Goal: Find specific page/section: Find specific page/section

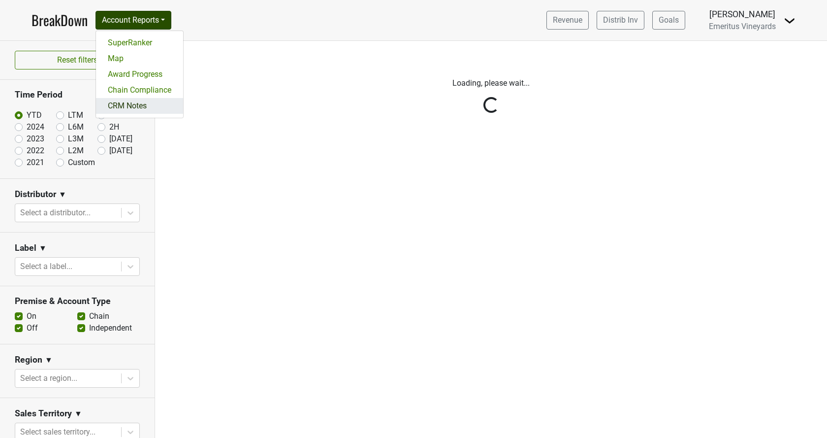
click at [129, 112] on link "CRM Notes" at bounding box center [139, 106] width 87 height 16
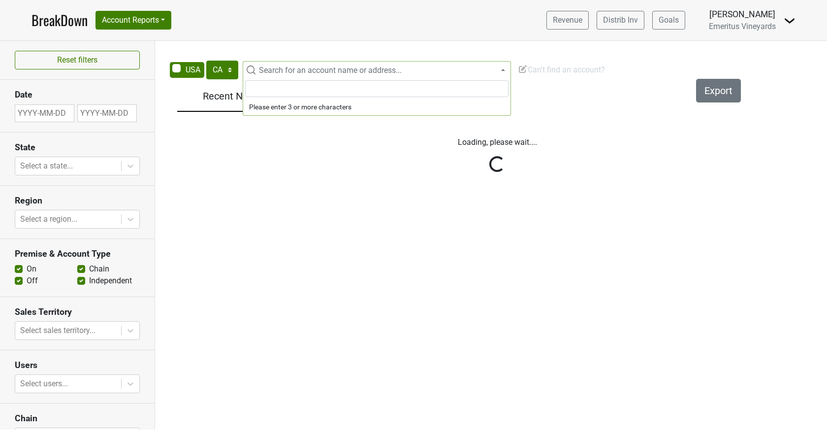
select select "CA"
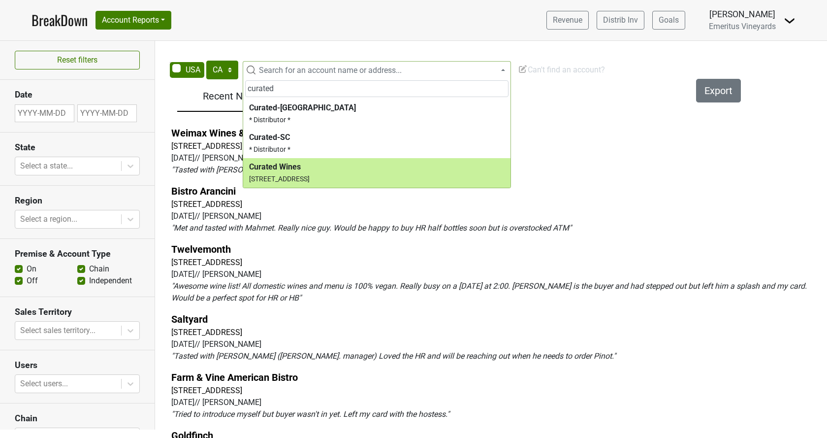
type input "curated"
select select "124094866"
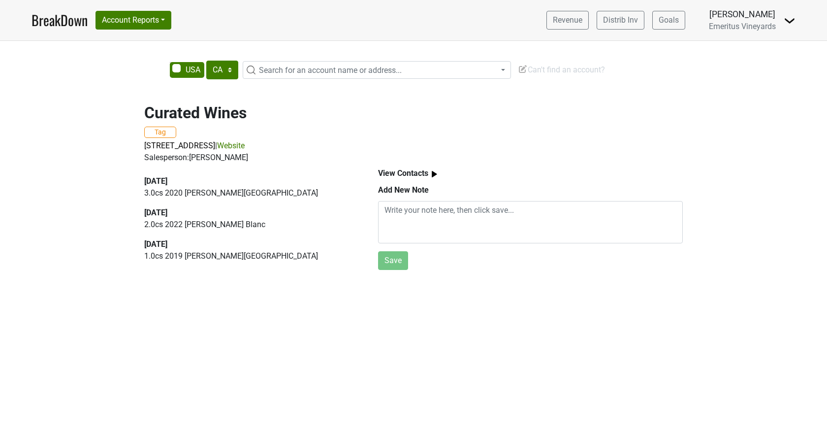
select select "CA"
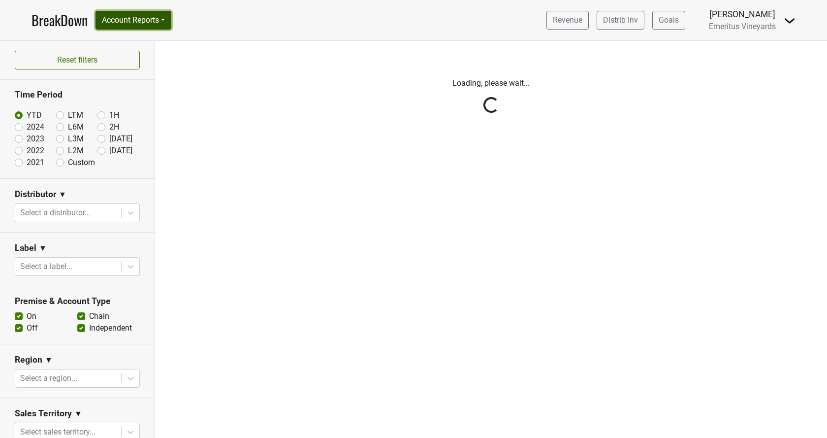
click at [155, 28] on button "Account Reports" at bounding box center [134, 20] width 76 height 19
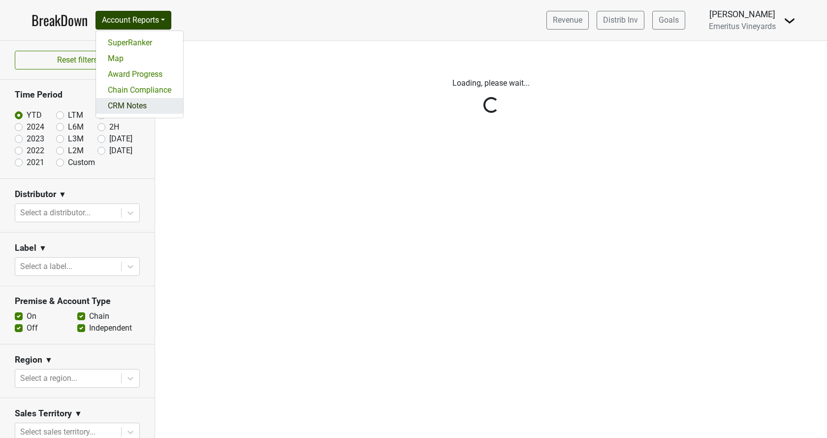
click at [138, 110] on link "CRM Notes" at bounding box center [139, 106] width 87 height 16
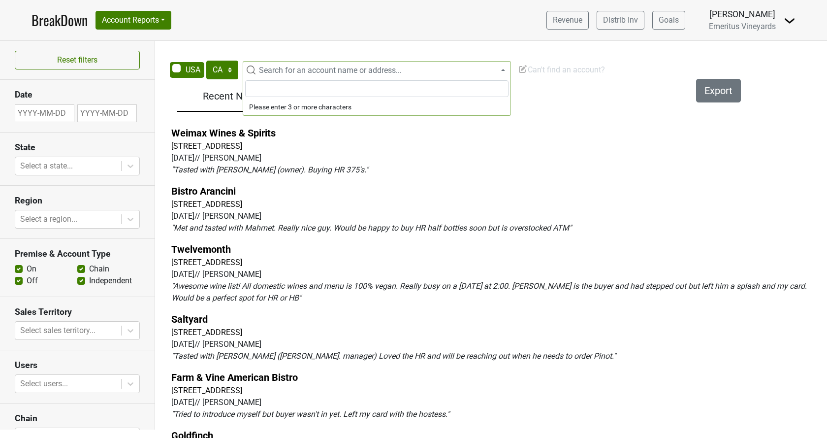
select select "CA"
type input "t"
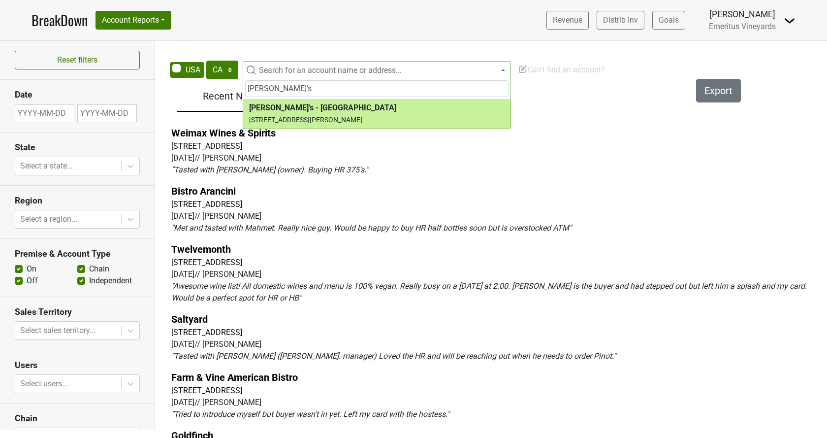
type input "rao's"
select select "68468"
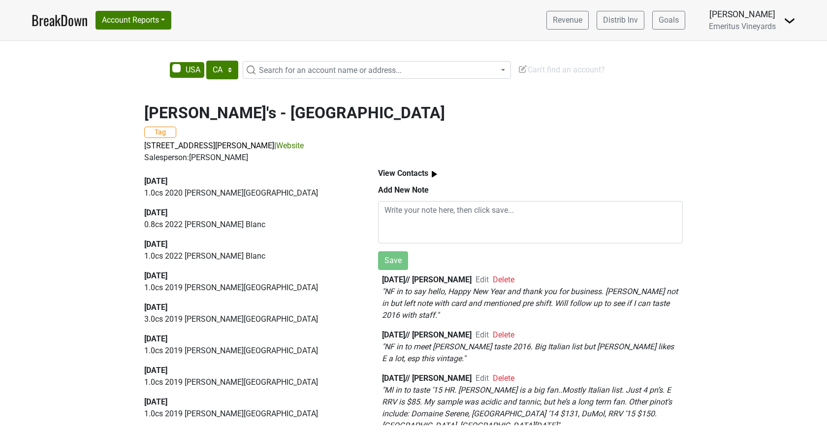
select select "CA"
